Goal: Find specific page/section: Find specific page/section

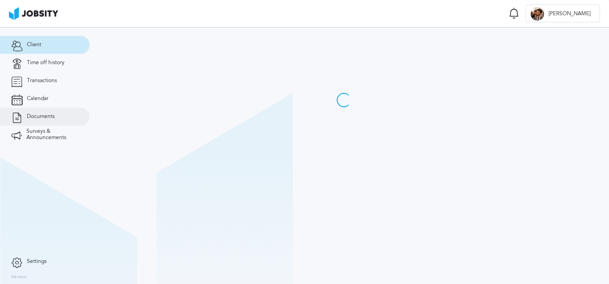
click at [34, 117] on span "Documents" at bounding box center [41, 116] width 28 height 6
click at [60, 118] on link "Documents" at bounding box center [45, 117] width 90 height 18
